Goal: Transaction & Acquisition: Purchase product/service

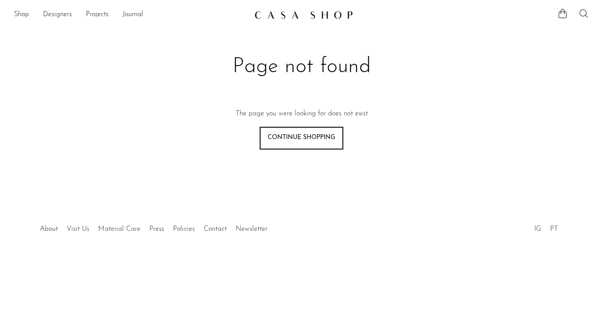
click at [582, 13] on icon at bounding box center [583, 13] width 11 height 11
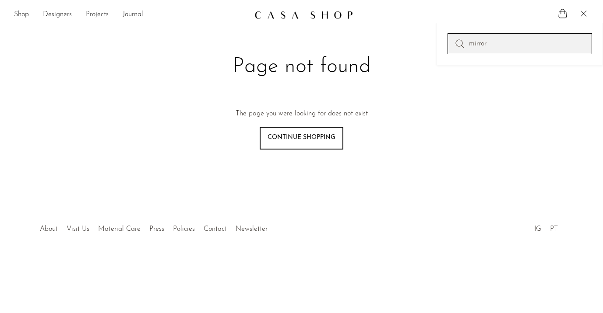
type input "mirror"
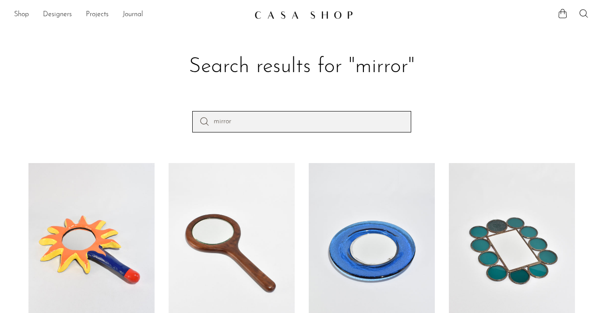
click at [302, 116] on input "mirror" at bounding box center [301, 121] width 219 height 21
type input "[PERSON_NAME]"
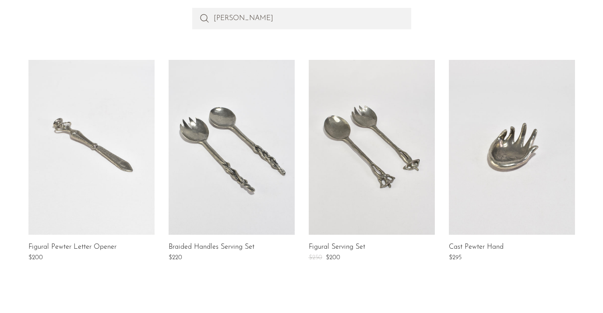
scroll to position [137, 0]
